Goal: Task Accomplishment & Management: Use online tool/utility

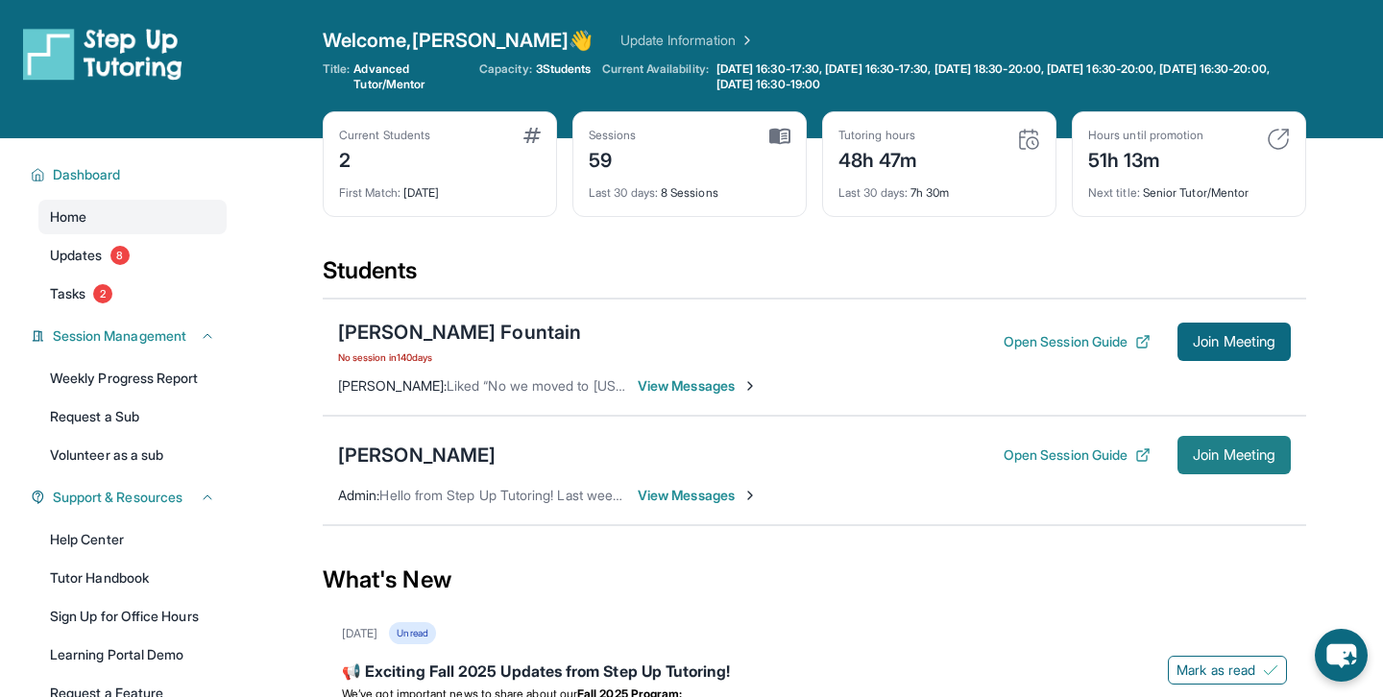
click at [1197, 461] on span "Join Meeting" at bounding box center [1234, 455] width 83 height 12
